Goal: Task Accomplishment & Management: Complete application form

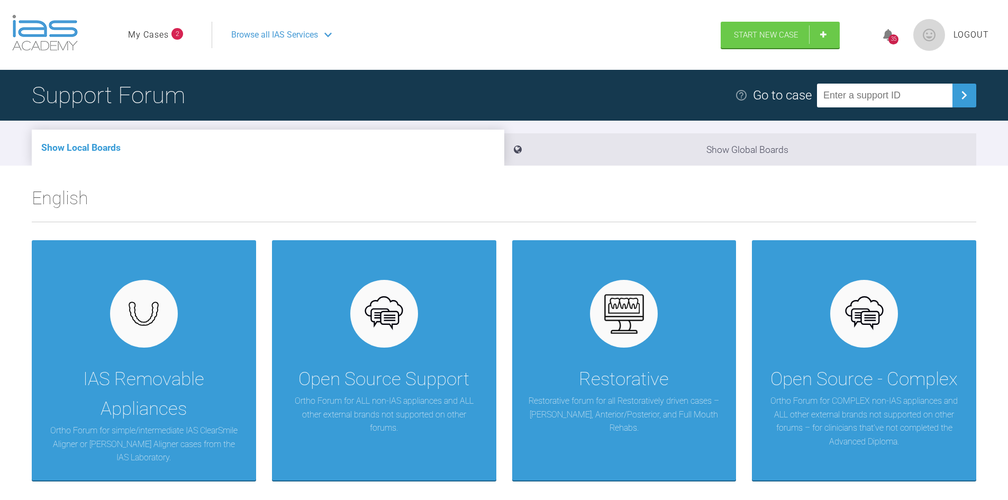
click at [149, 28] on link "My Cases" at bounding box center [148, 35] width 41 height 14
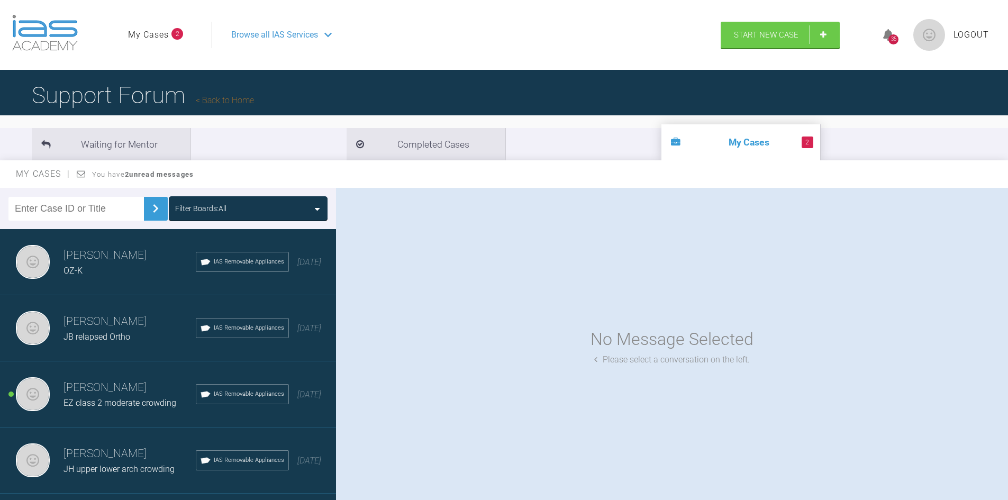
click at [102, 320] on h3 "[PERSON_NAME]" at bounding box center [129, 322] width 132 height 18
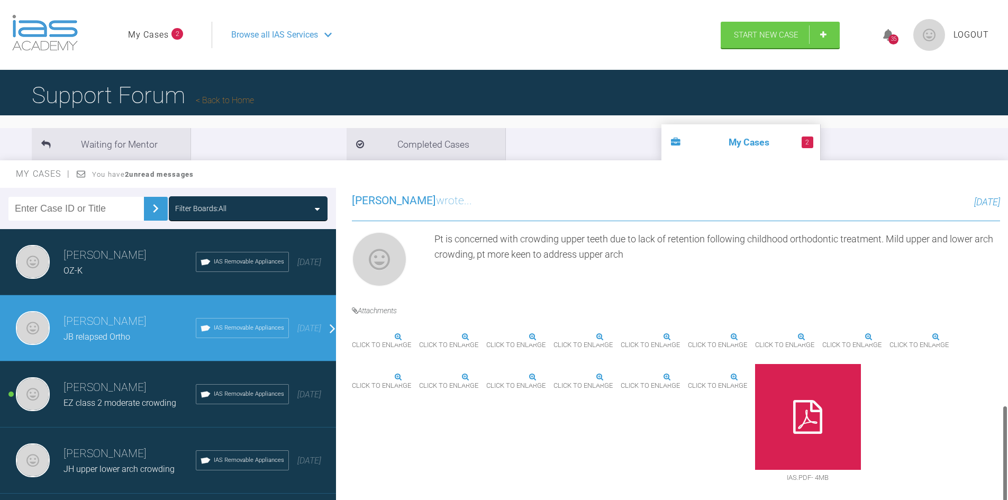
scroll to position [718, 0]
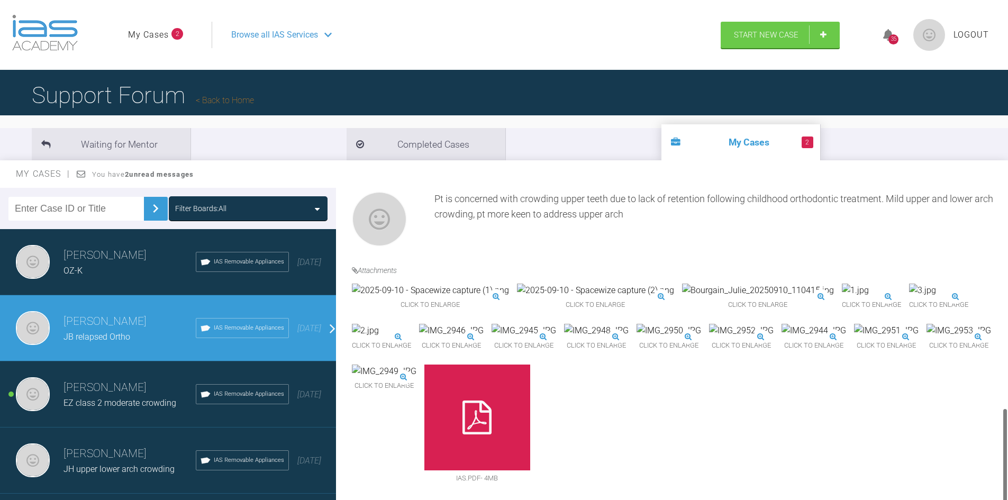
click at [439, 418] on div at bounding box center [477, 418] width 106 height 106
click at [745, 37] on span "Start New Case" at bounding box center [766, 36] width 65 height 10
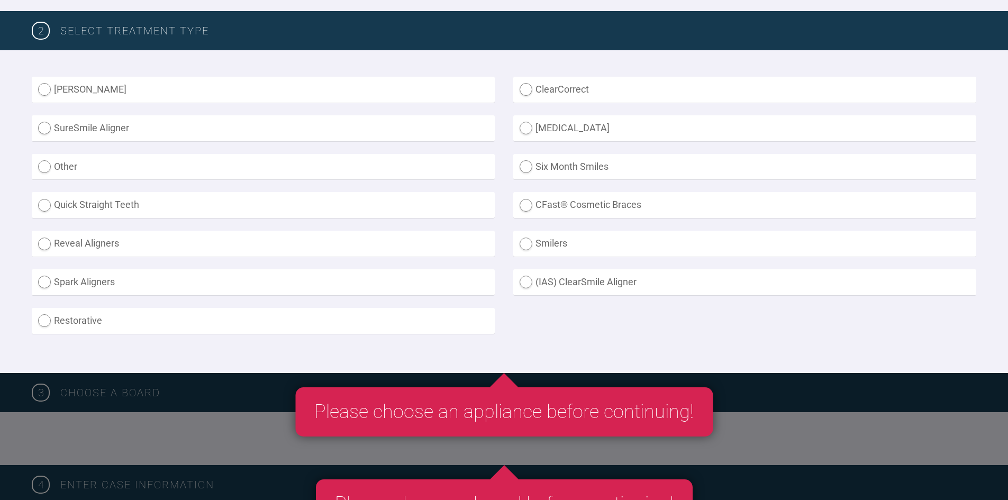
scroll to position [265, 0]
click at [527, 286] on label "(IAS) ClearSmile Aligner" at bounding box center [744, 282] width 463 height 26
radio Aligner "true"
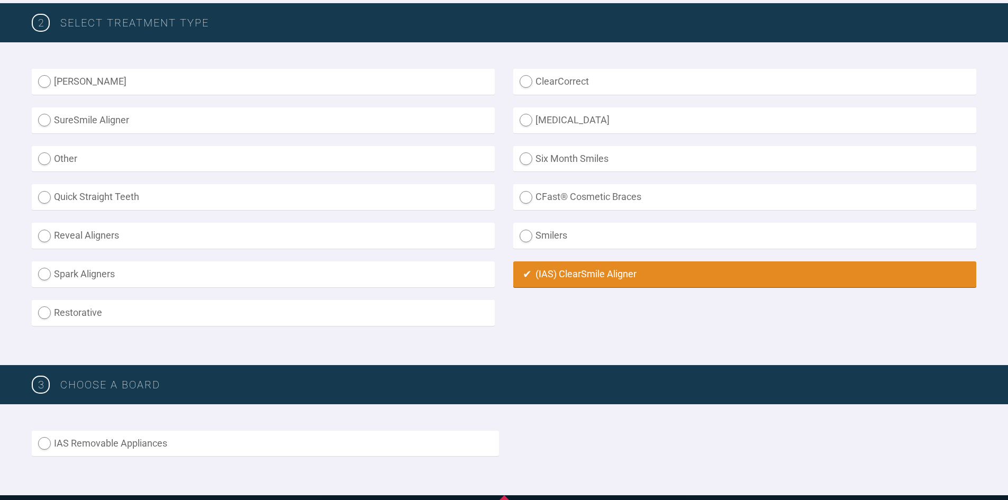
scroll to position [476, 0]
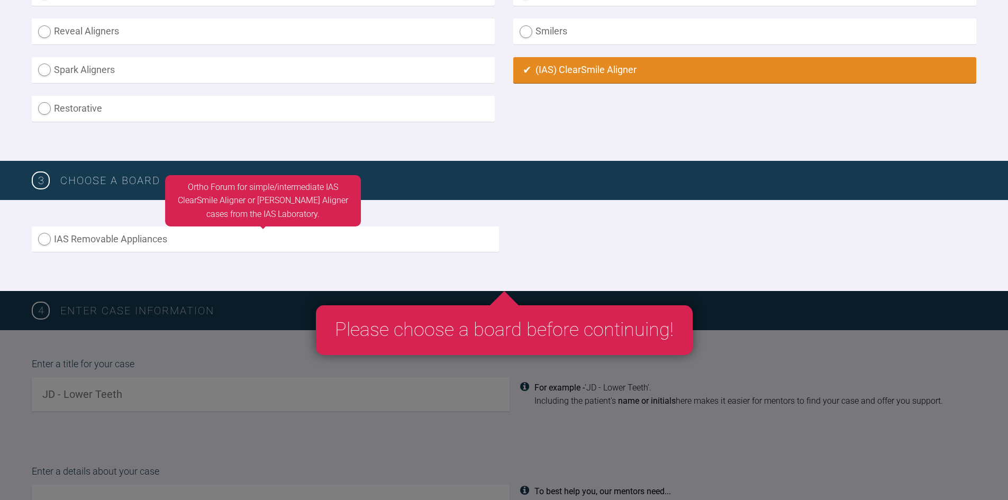
click at [47, 242] on label "IAS Removable Appliances" at bounding box center [265, 239] width 467 height 26
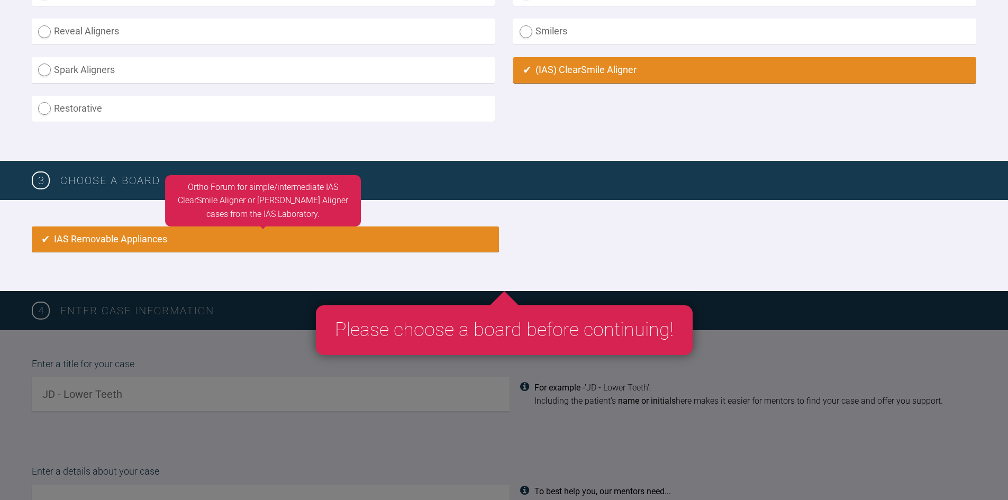
radio input "true"
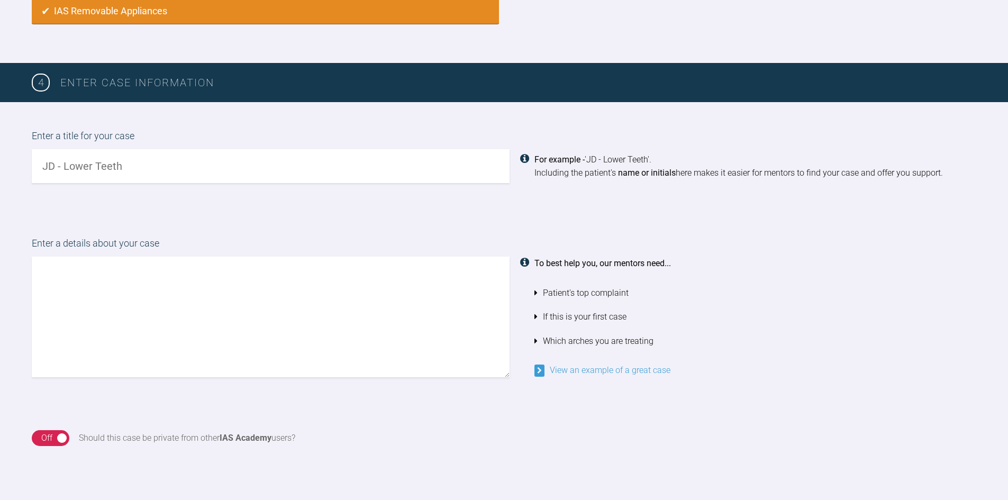
click at [140, 163] on input "text" at bounding box center [271, 166] width 478 height 34
type input "LA-crowded lower arch"
click at [130, 295] on textarea at bounding box center [271, 317] width 478 height 121
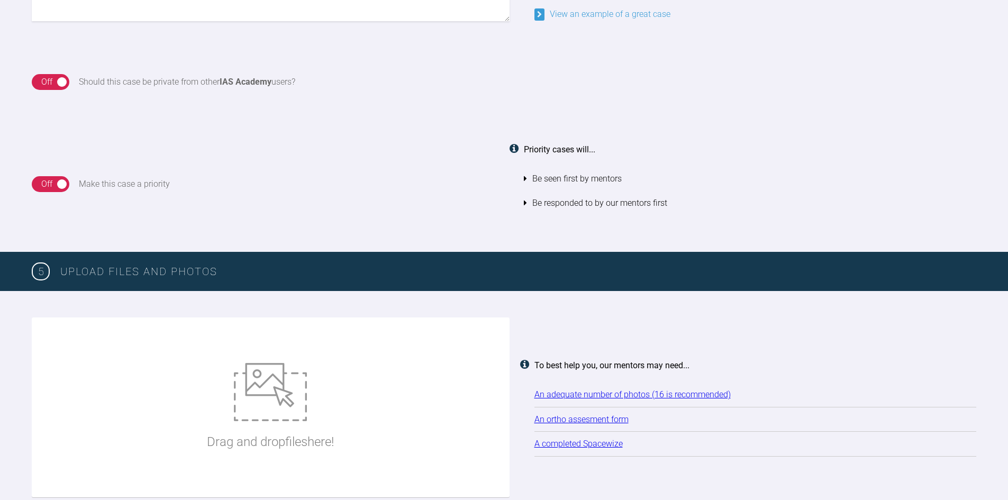
scroll to position [1233, 0]
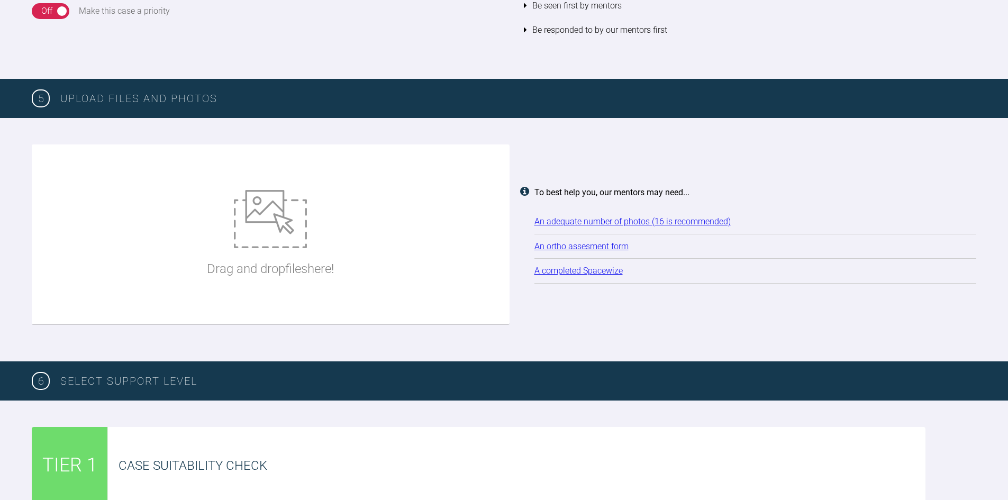
type textarea "Pt unhappy with crowded lower teeth due to relapsed orthodontic treatment. woul…"
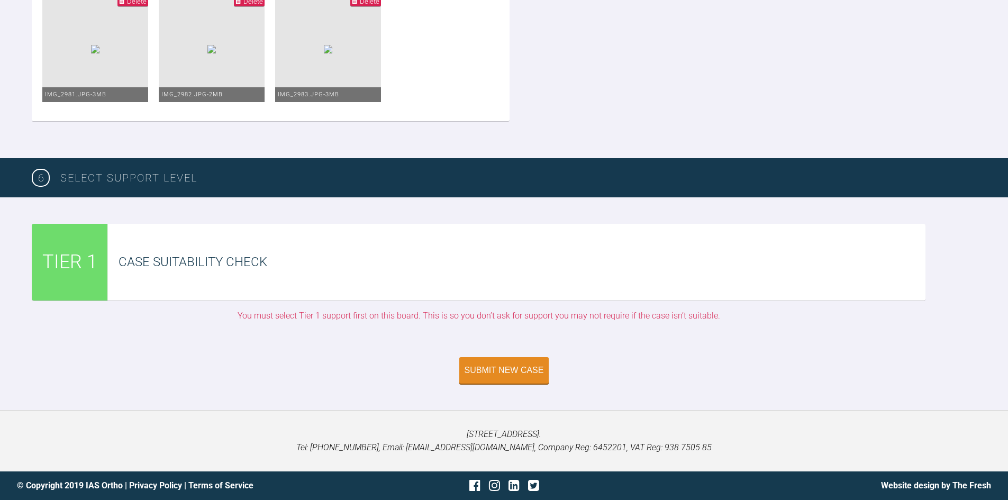
scroll to position [2198, 0]
click at [523, 367] on div "Submit New Case" at bounding box center [504, 372] width 79 height 10
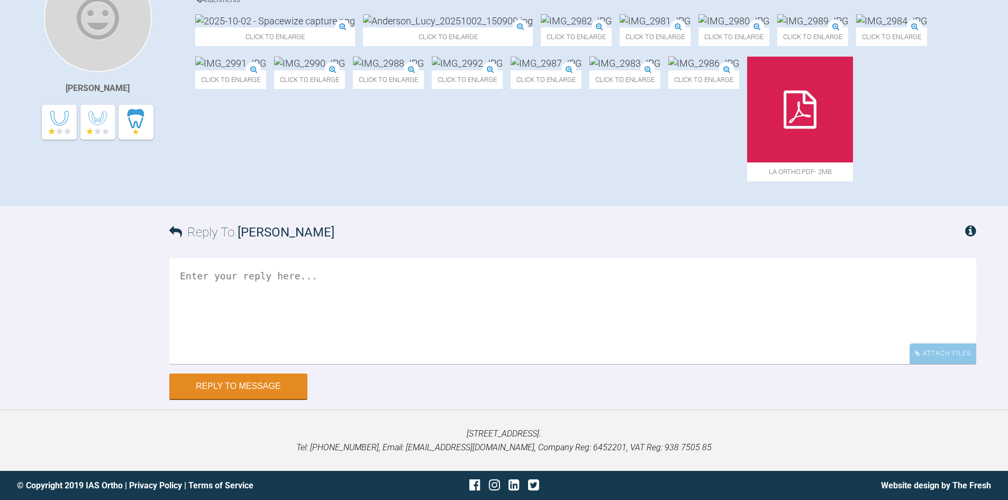
scroll to position [443, 0]
